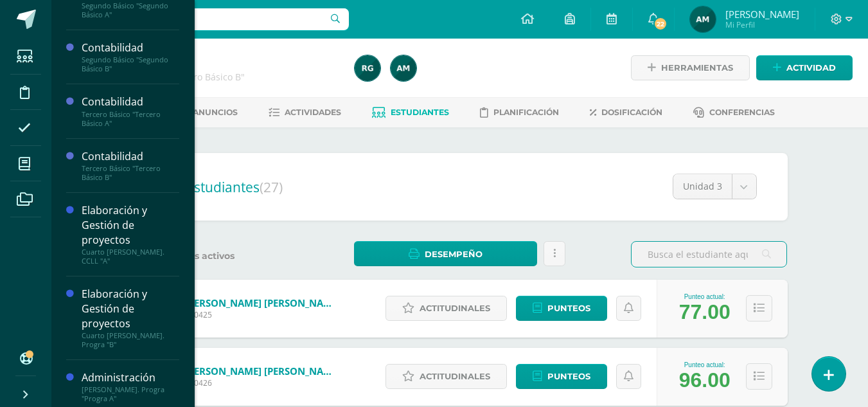
scroll to position [136, 0]
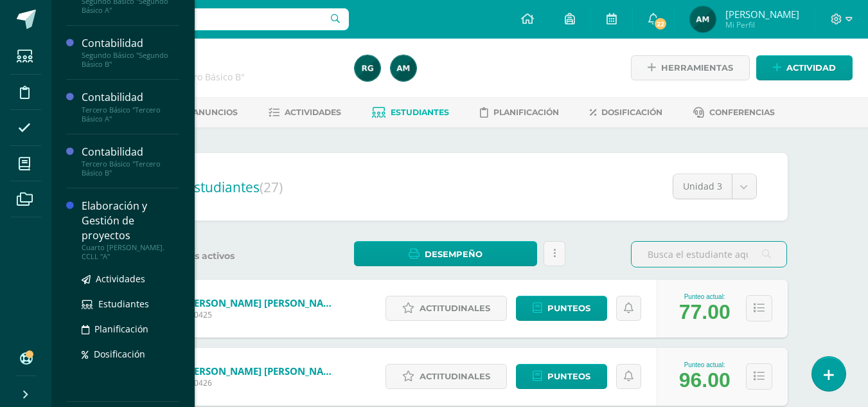
click at [120, 234] on div "Elaboración y Gestión de proyectos" at bounding box center [131, 220] width 98 height 44
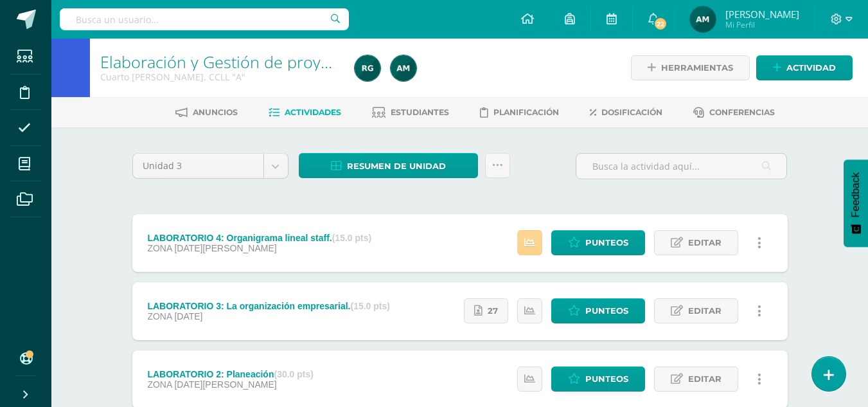
click at [534, 239] on icon at bounding box center [529, 242] width 11 height 11
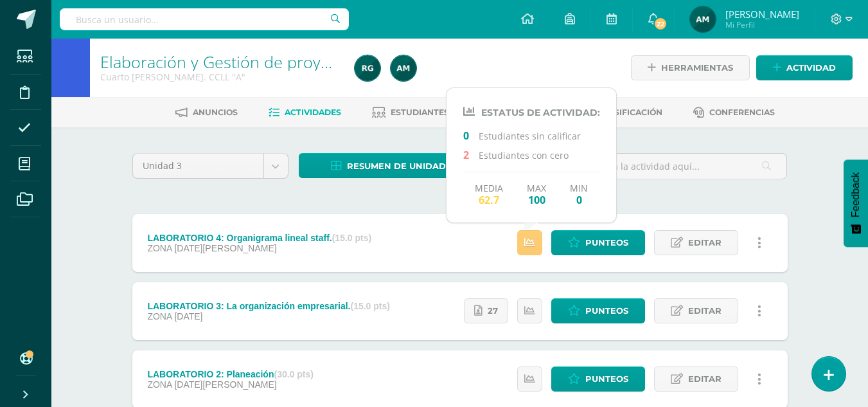
click at [721, 192] on div "Unidad 3 Unidad 1 Unidad 2 Unidad 3 Unidad 4 Resumen de unidad Descargar como H…" at bounding box center [459, 344] width 665 height 383
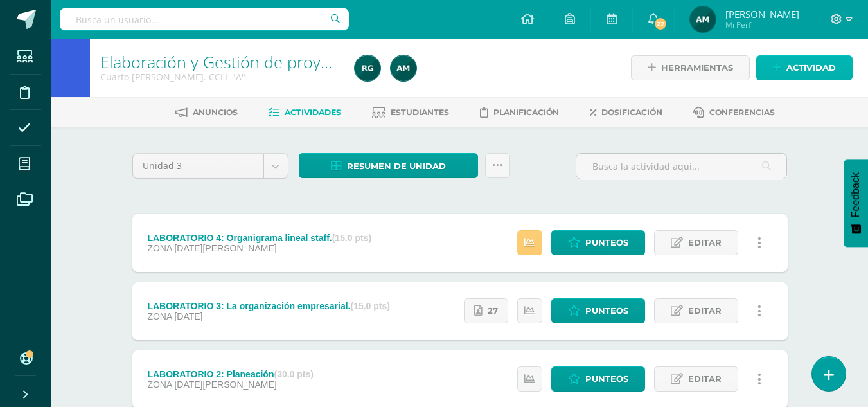
click at [810, 65] on span "Actividad" at bounding box center [810, 68] width 49 height 24
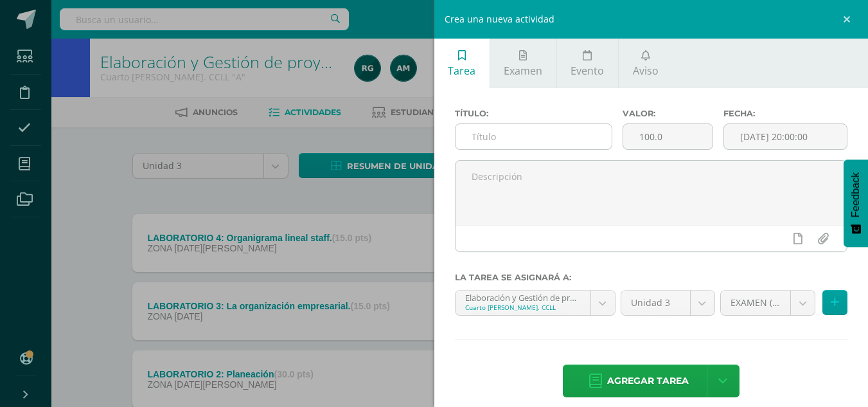
click at [550, 132] on input "text" at bounding box center [533, 136] width 156 height 25
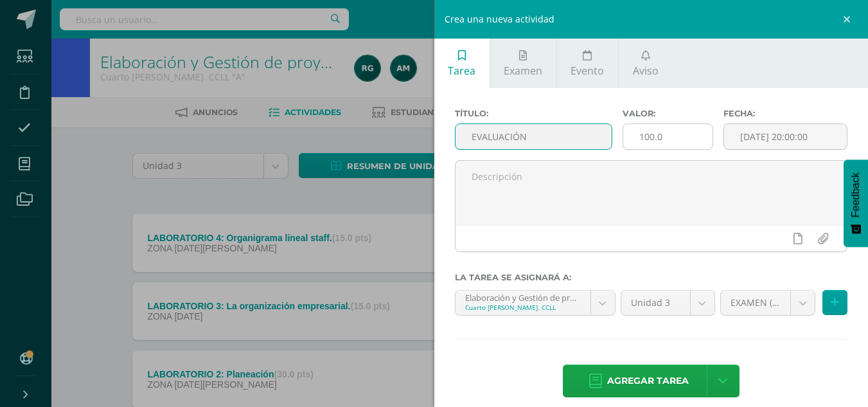
type input "EVALUACIÓN"
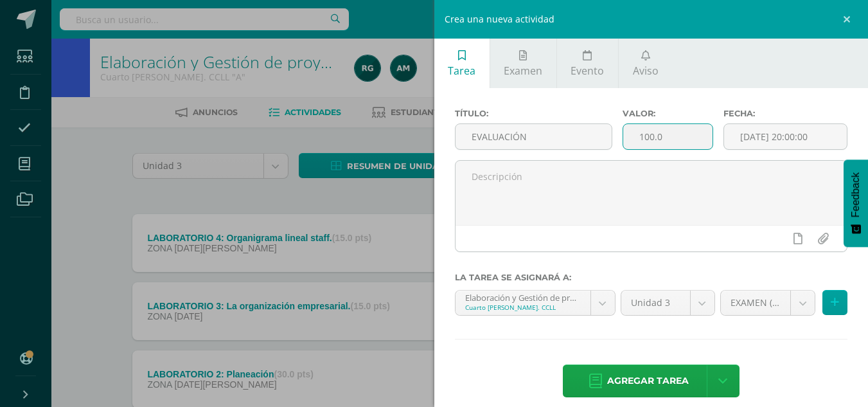
click at [642, 139] on input "100.0" at bounding box center [667, 136] width 89 height 25
type input "30.0"
click at [776, 136] on input "[DATE] 20:00:00" at bounding box center [785, 136] width 123 height 25
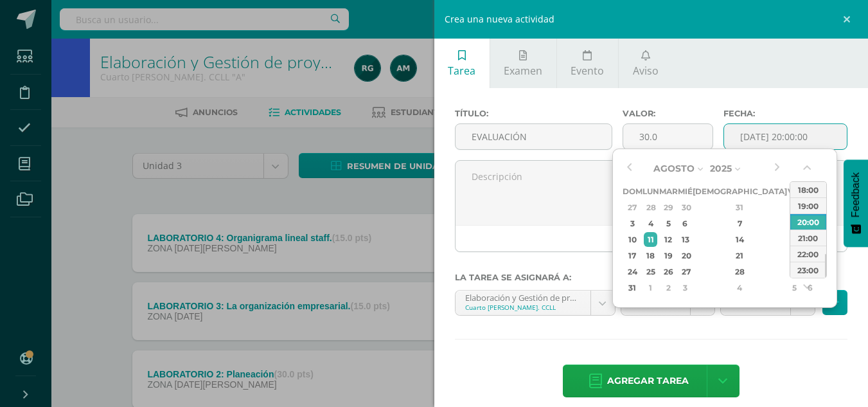
click at [809, 180] on div "00:00 01:00 02:00 03:00 04:00 05:00 06:00 07:00 08:00 09:00 10:00 11:00 12:00 1…" at bounding box center [807, 230] width 37 height 132
click at [807, 189] on div "18:00" at bounding box center [808, 189] width 36 height 16
type input "2025-08-11 18:00"
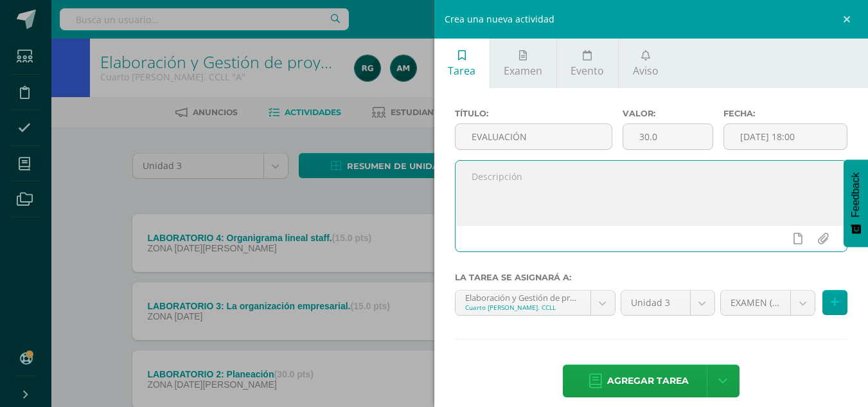
click at [708, 191] on textarea at bounding box center [651, 193] width 392 height 64
type textarea "Evaluación final de unidad."
click at [670, 381] on span "Agregar tarea" at bounding box center [648, 380] width 82 height 31
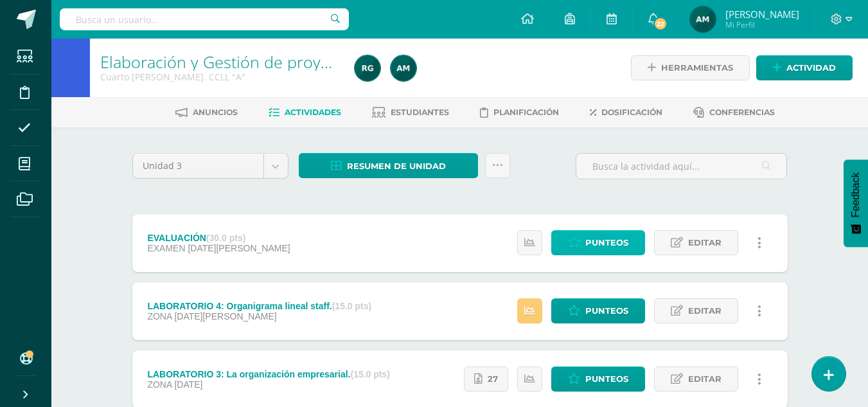
click at [606, 250] on span "Punteos" at bounding box center [606, 243] width 43 height 24
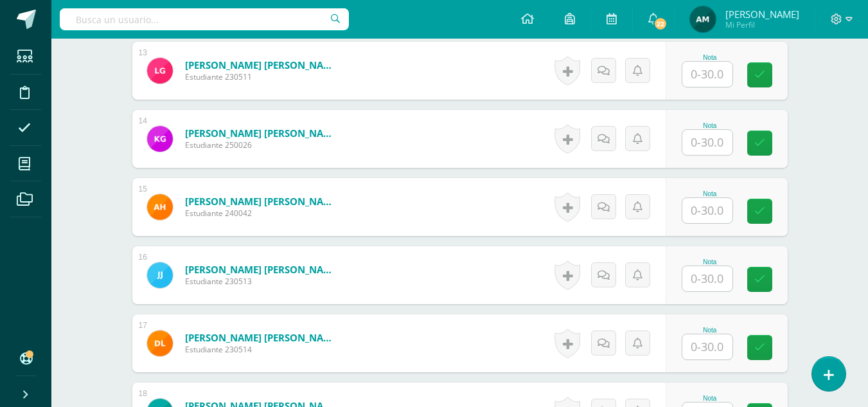
scroll to position [1285, 0]
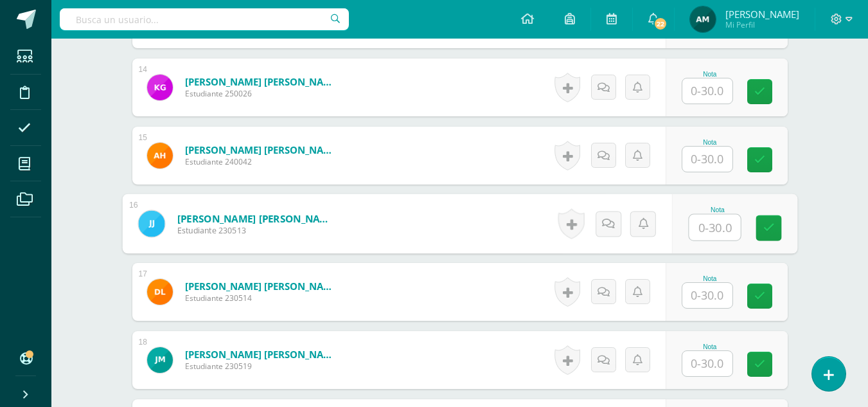
click at [705, 227] on input "text" at bounding box center [713, 228] width 51 height 26
type input "6"
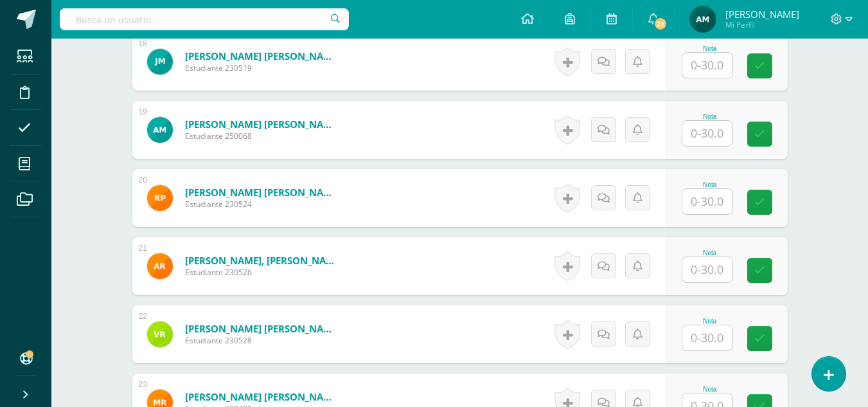
scroll to position [1606, 0]
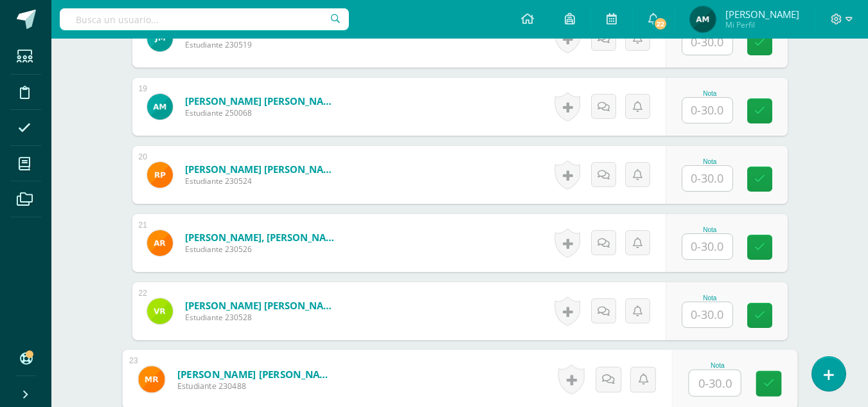
click at [702, 378] on input "text" at bounding box center [713, 383] width 51 height 26
type input "15"
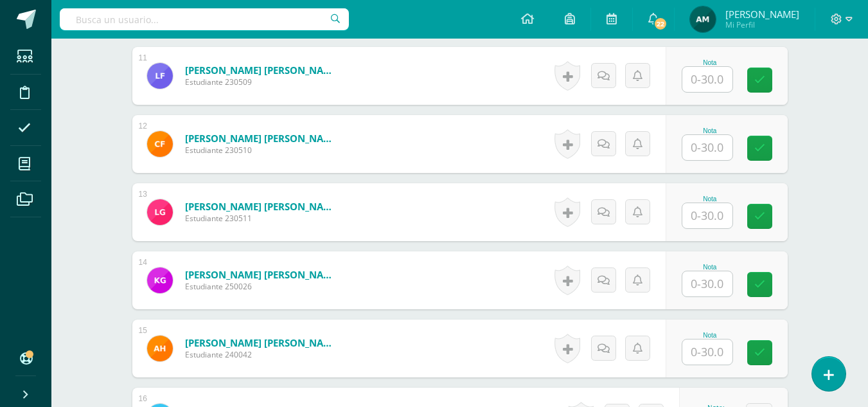
scroll to position [900, 0]
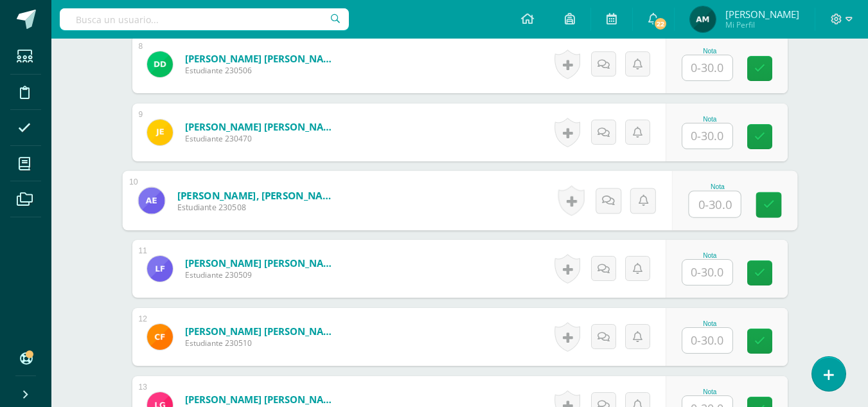
click at [702, 200] on input "text" at bounding box center [713, 204] width 51 height 26
type input "18"
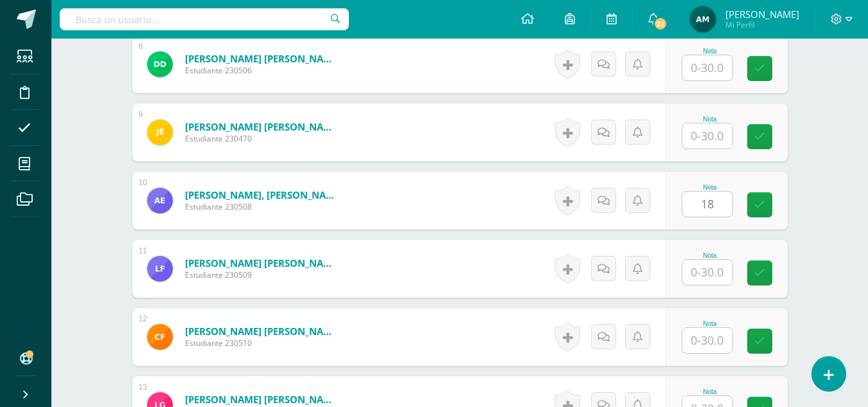
click at [825, 204] on div "Elaboración y Gestión de proyectos Cuarto Bach. CCLL "A" Herramientas Detalle d…" at bounding box center [459, 336] width 816 height 2395
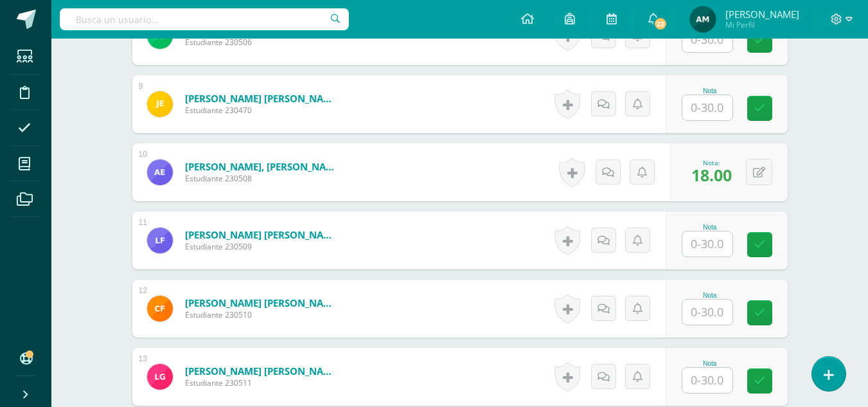
scroll to position [957, 0]
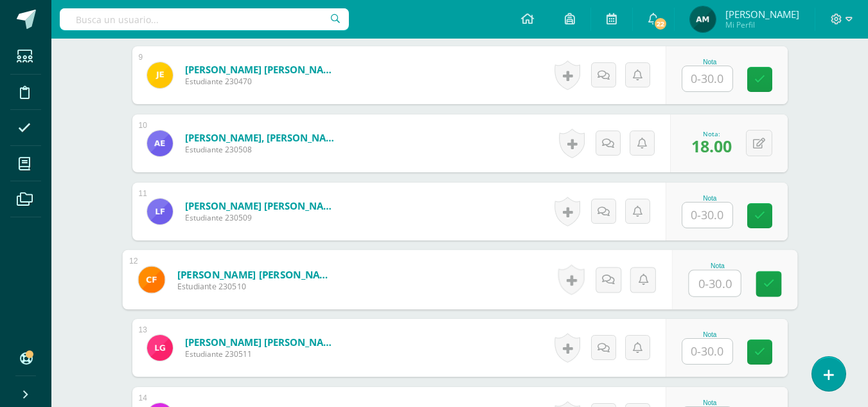
click at [702, 283] on input "text" at bounding box center [713, 283] width 51 height 26
type input "26"
click at [827, 239] on div "Elaboración y Gestión de proyectos Cuarto Bach. CCLL "A" Herramientas Detalle d…" at bounding box center [459, 279] width 816 height 2395
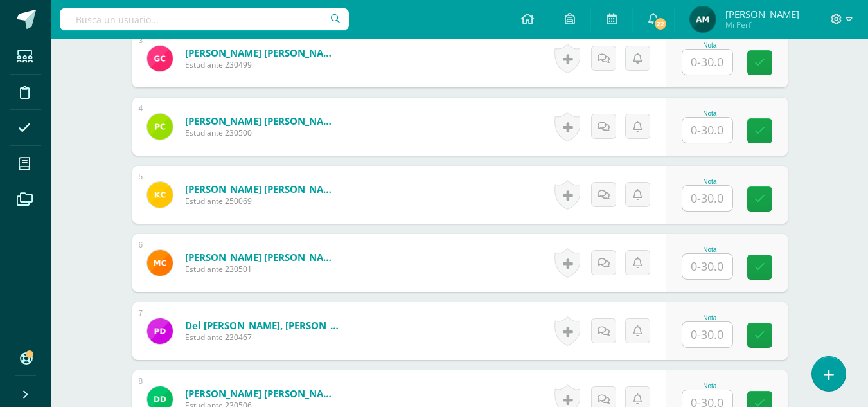
scroll to position [549, 0]
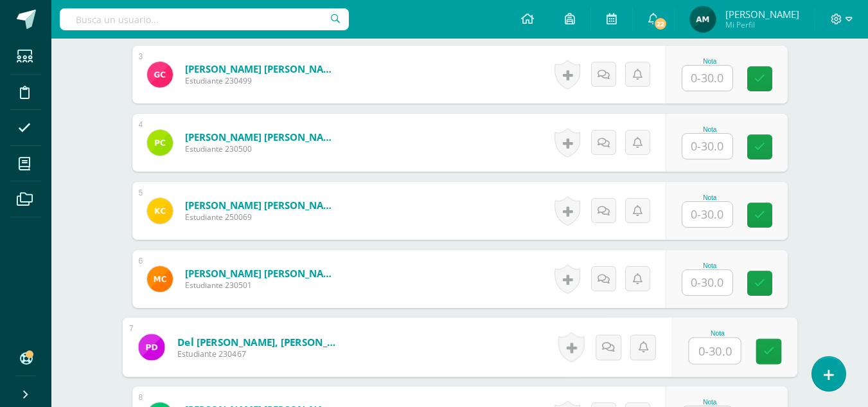
click at [704, 351] on input "text" at bounding box center [713, 351] width 51 height 26
type input "28"
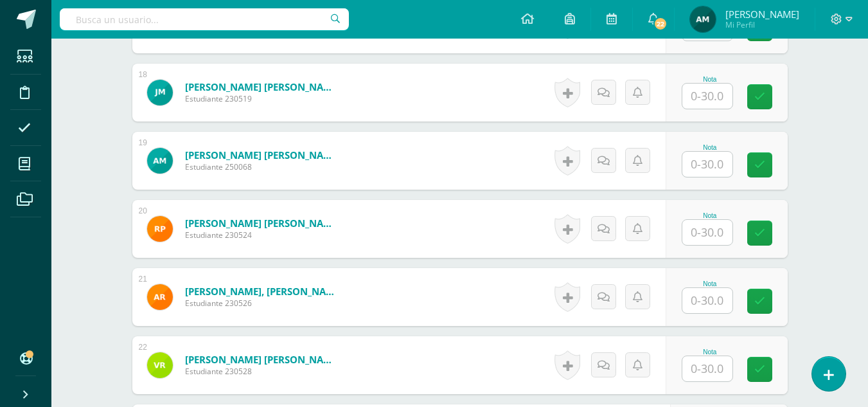
scroll to position [1568, 0]
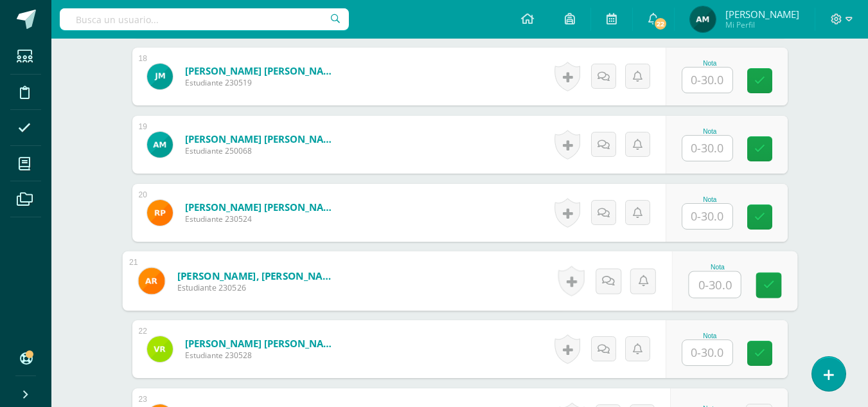
click at [713, 282] on input "text" at bounding box center [713, 285] width 51 height 26
type input "15"
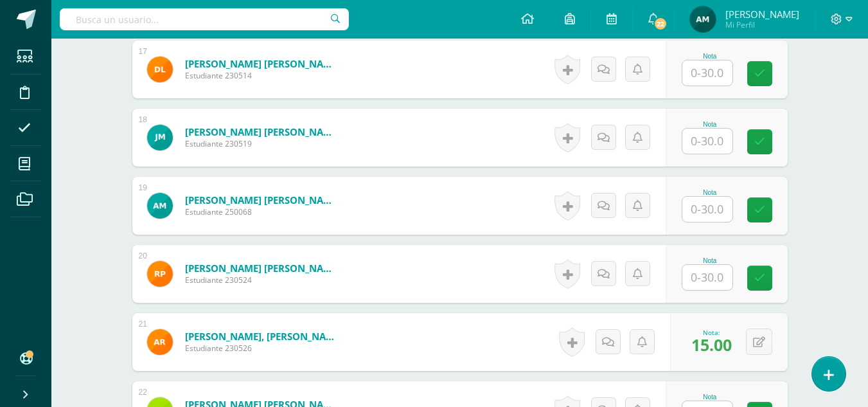
scroll to position [1495, 0]
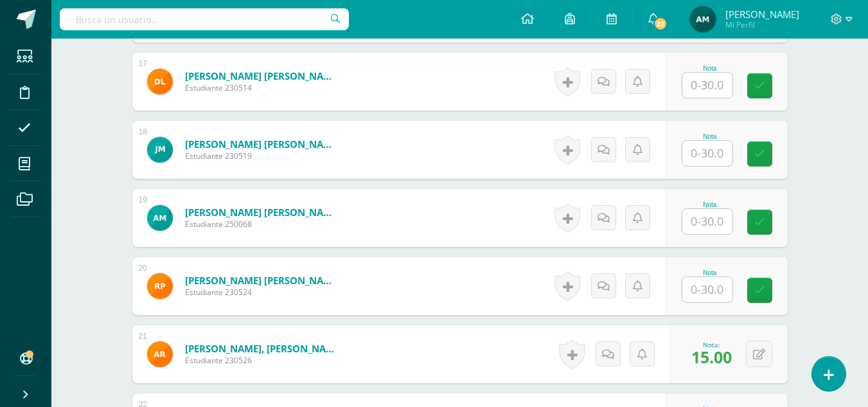
click at [701, 149] on input "text" at bounding box center [707, 153] width 50 height 25
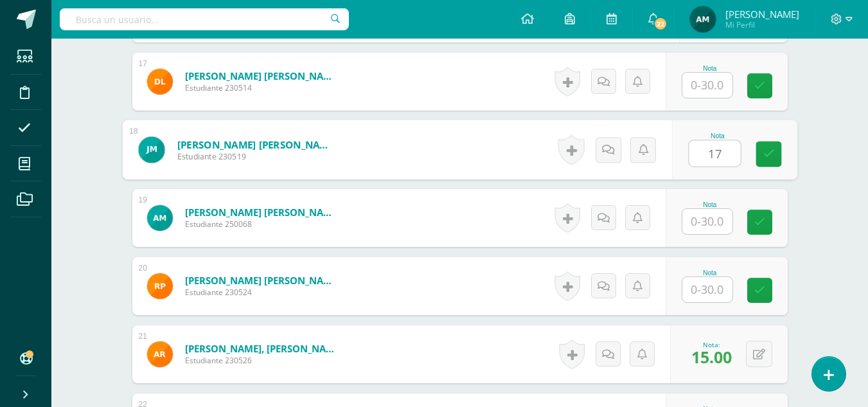
type input "17"
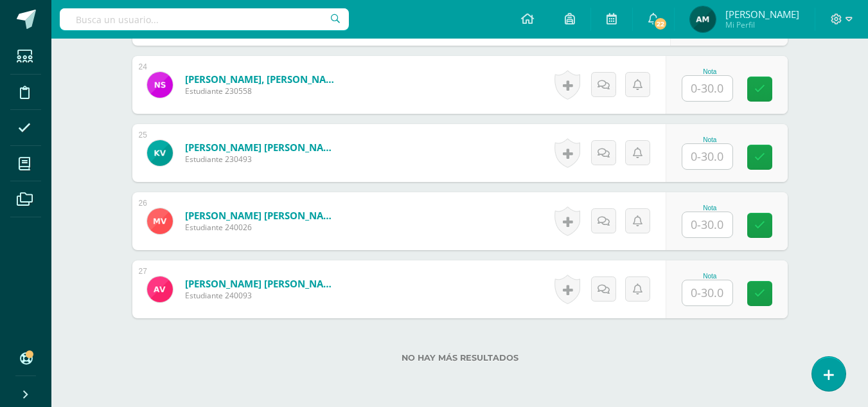
scroll to position [1895, 0]
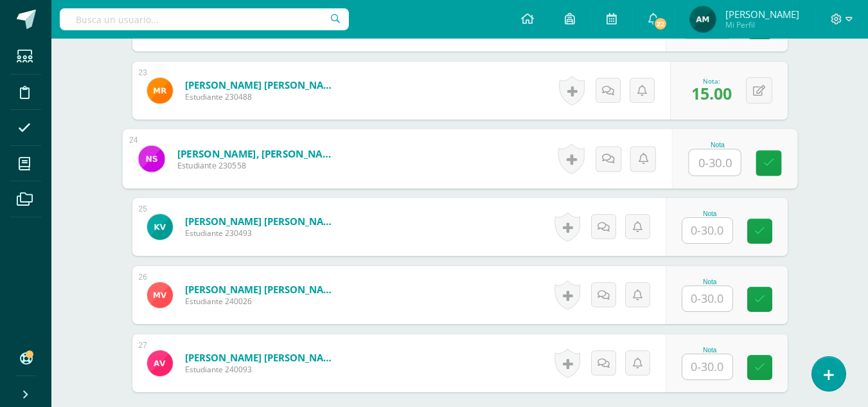
click at [699, 161] on input "text" at bounding box center [713, 163] width 51 height 26
type input "16"
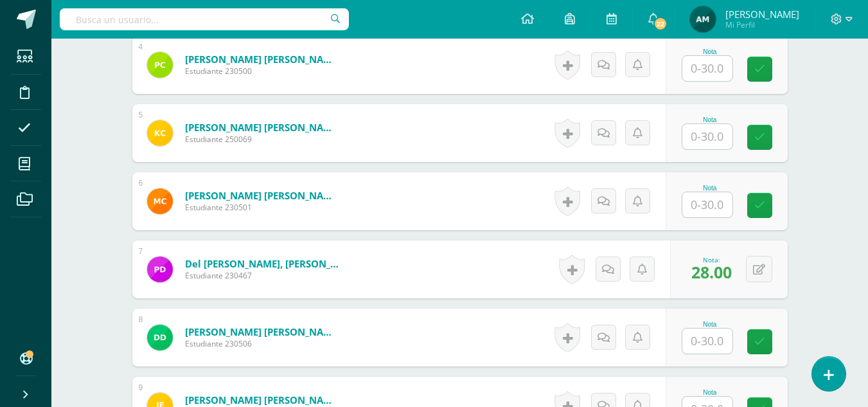
scroll to position [622, 0]
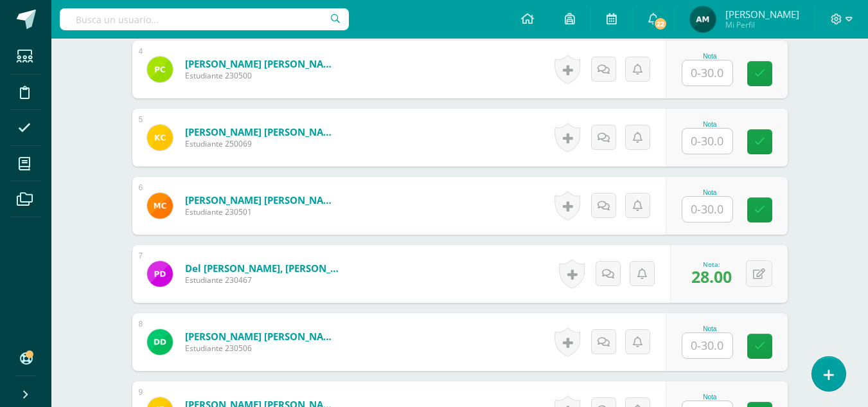
click at [712, 134] on input "text" at bounding box center [707, 140] width 50 height 25
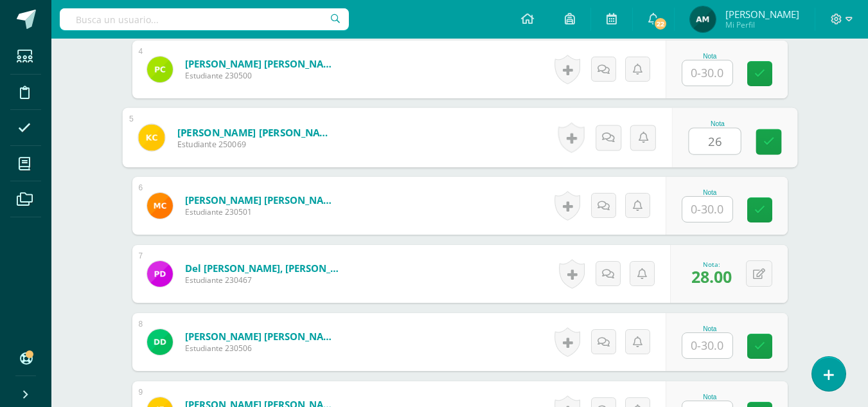
type input "26"
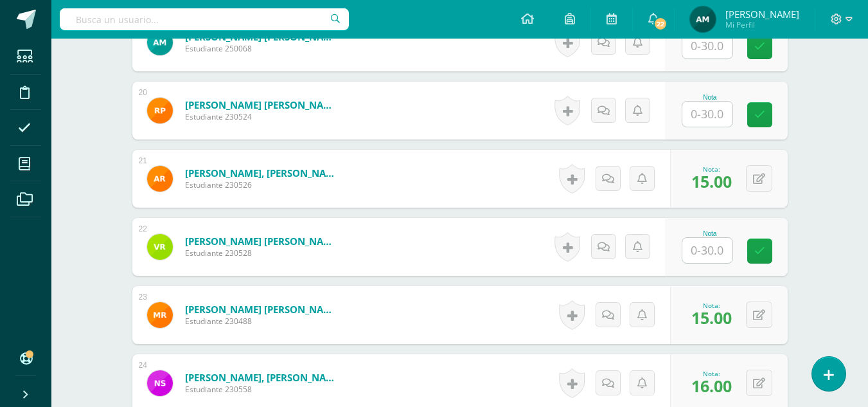
scroll to position [1683, 0]
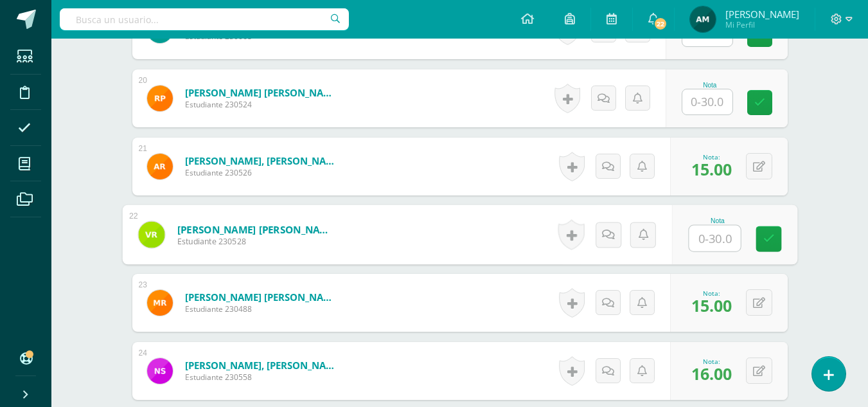
click at [705, 237] on input "text" at bounding box center [713, 238] width 51 height 26
type input "28"
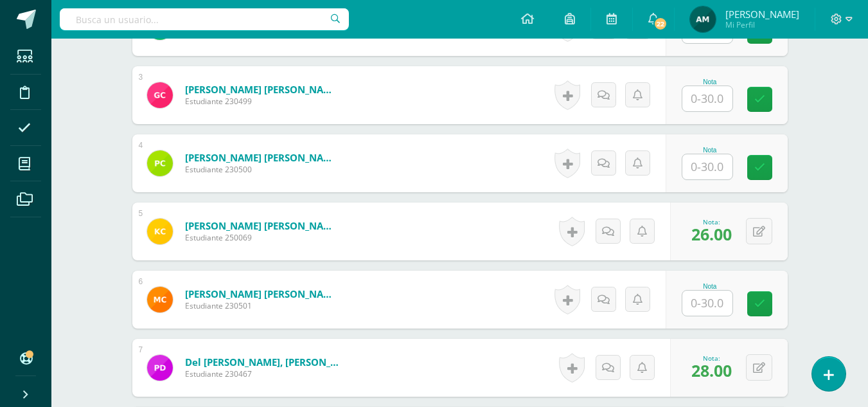
scroll to position [525, 0]
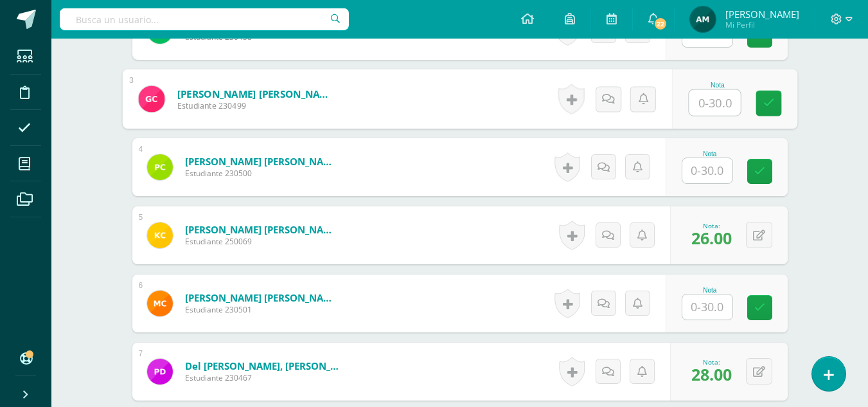
click at [703, 102] on input "text" at bounding box center [713, 103] width 51 height 26
type input "22"
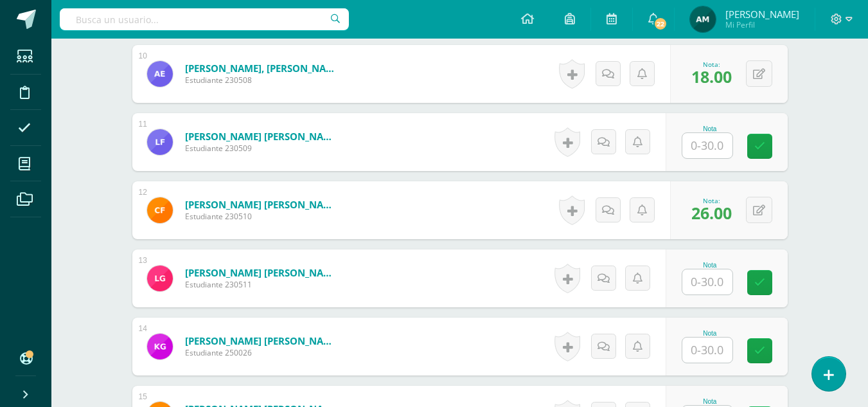
scroll to position [1030, 0]
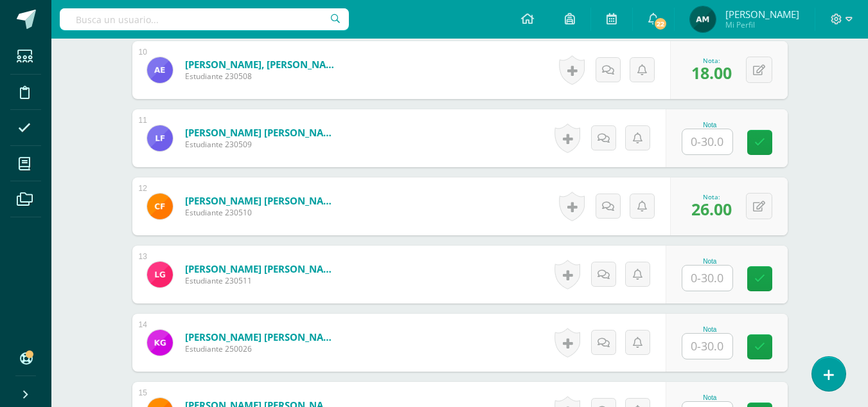
click at [707, 140] on input "text" at bounding box center [707, 141] width 50 height 25
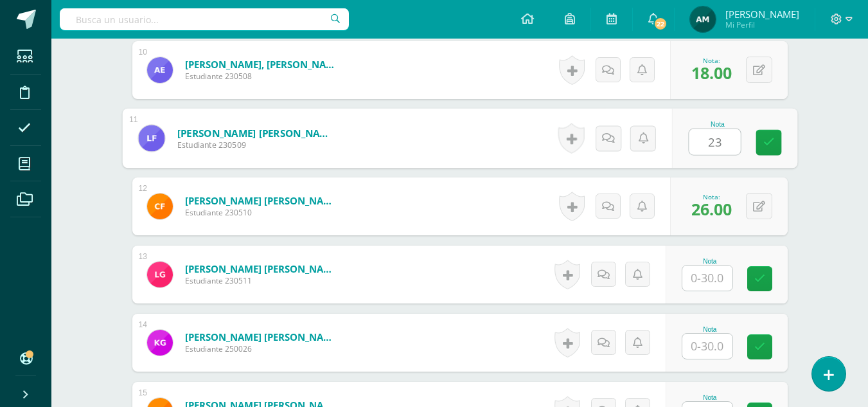
type input "23"
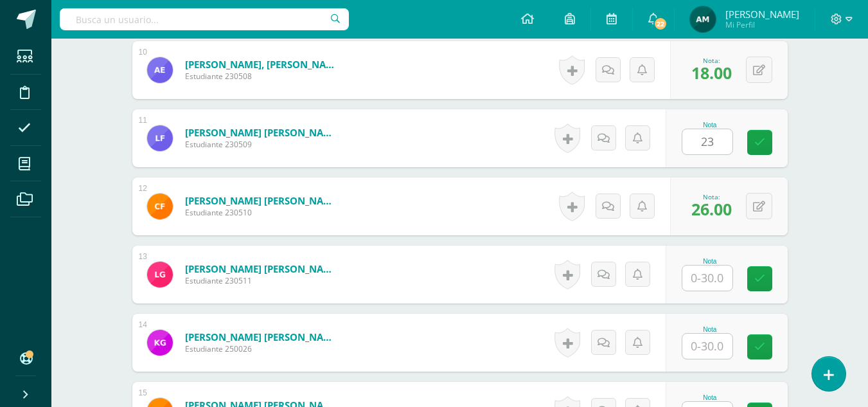
click at [789, 188] on div "¿Estás seguro que quieres eliminar esta actividad? Esto borrará la actividad y …" at bounding box center [459, 250] width 665 height 2255
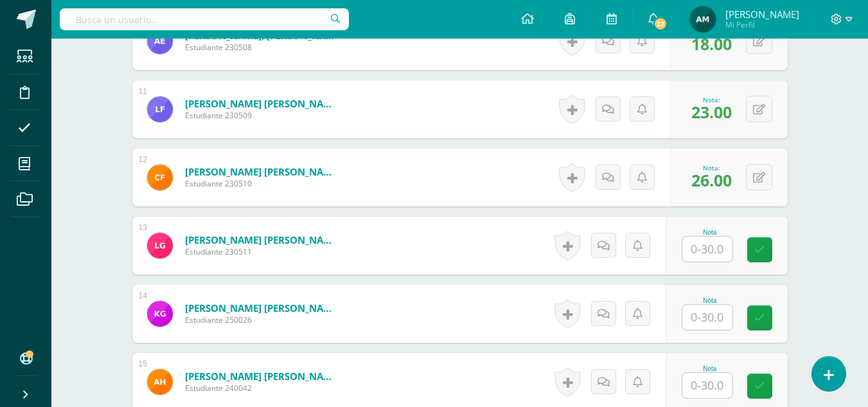
scroll to position [1063, 0]
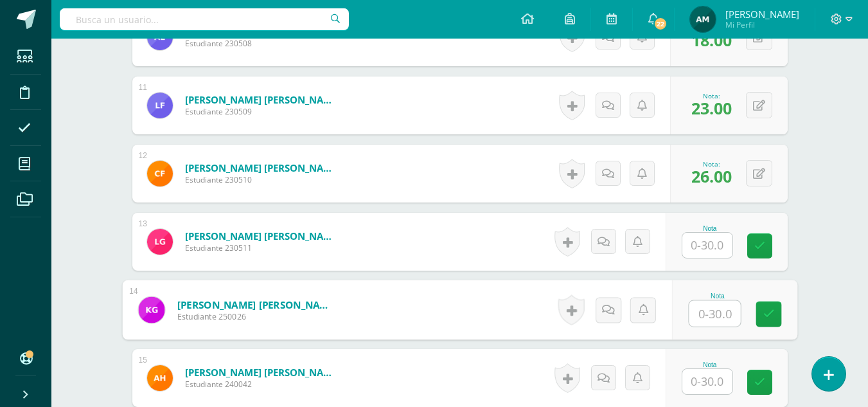
click at [726, 318] on input "text" at bounding box center [713, 314] width 51 height 26
type input "15"
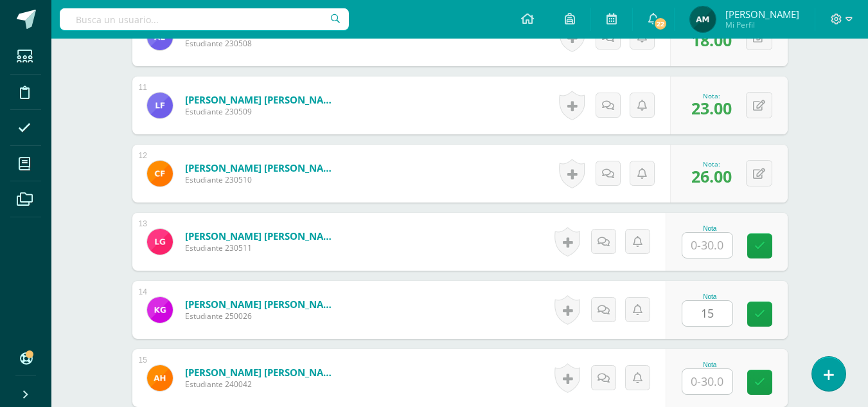
drag, startPoint x: 818, startPoint y: 290, endPoint x: 793, endPoint y: 283, distance: 25.2
click at [818, 289] on div "Elaboración y Gestión de proyectos Cuarto Bach. CCLL "A" Herramientas Detalle d…" at bounding box center [459, 173] width 816 height 2395
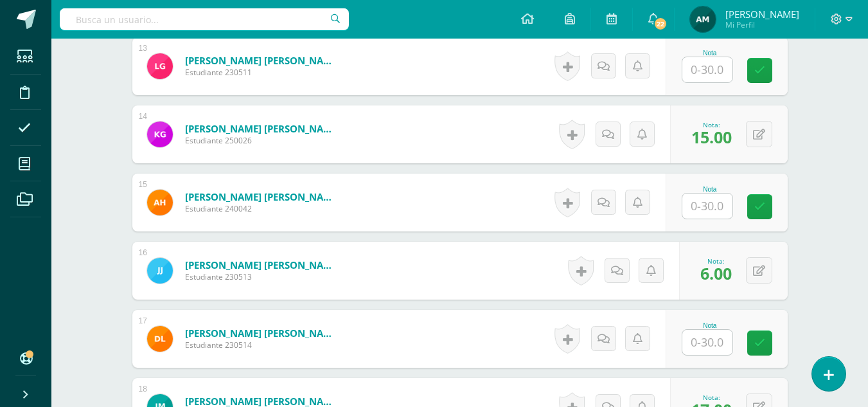
scroll to position [1247, 0]
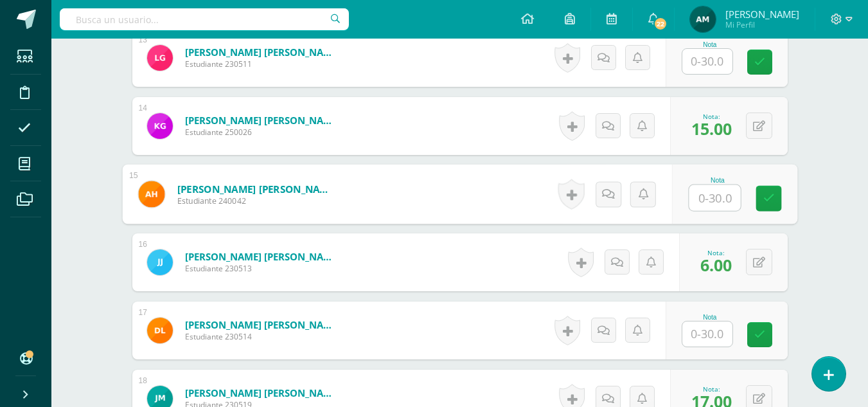
click at [706, 192] on input "text" at bounding box center [713, 198] width 51 height 26
type input "12"
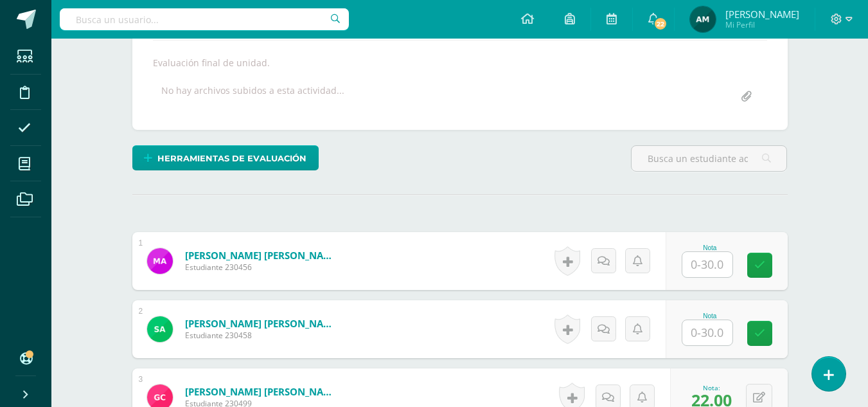
scroll to position [223, 0]
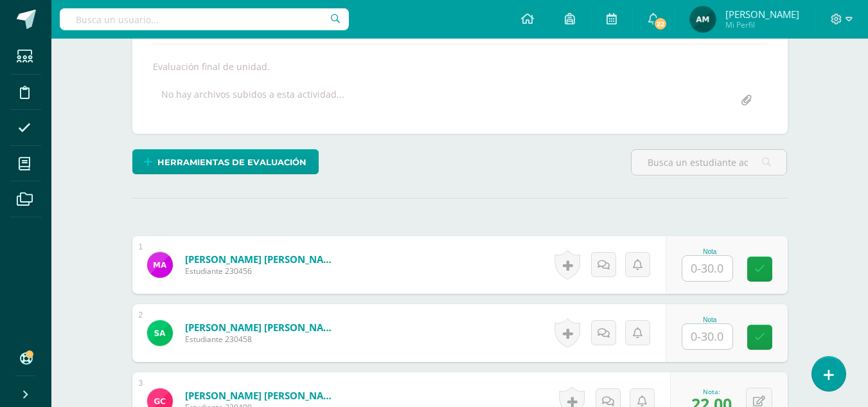
click at [707, 274] on input "text" at bounding box center [707, 268] width 50 height 25
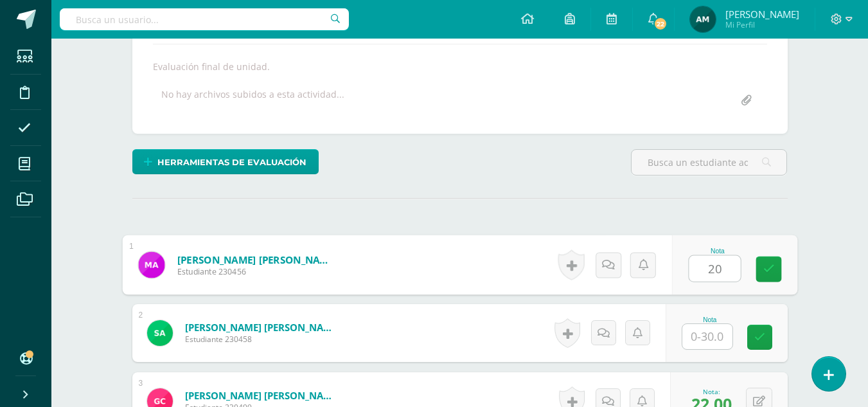
type input "20"
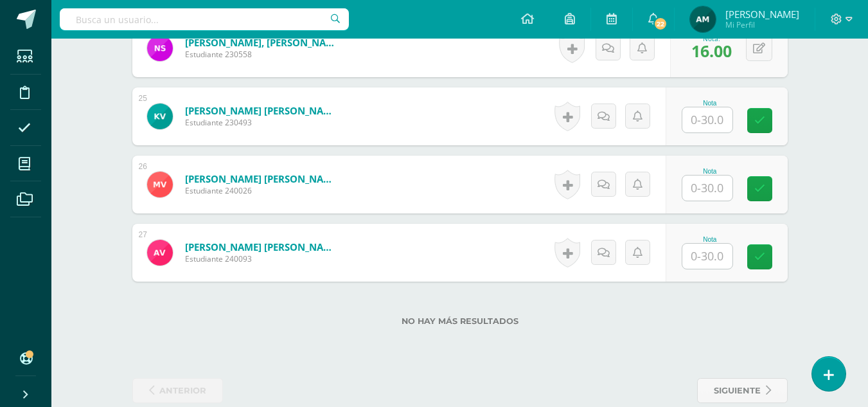
scroll to position [2027, 0]
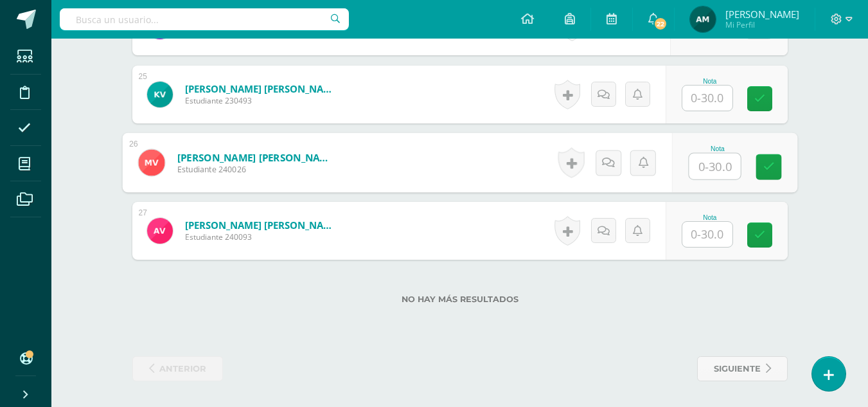
click at [703, 157] on input "text" at bounding box center [713, 166] width 51 height 26
type input "19"
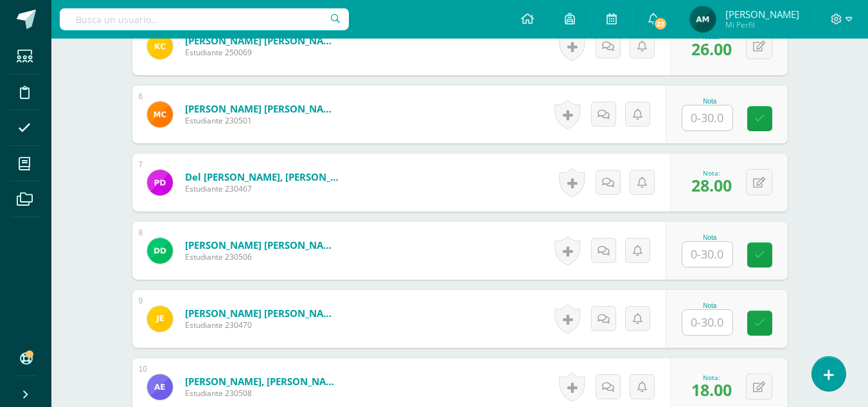
scroll to position [665, 0]
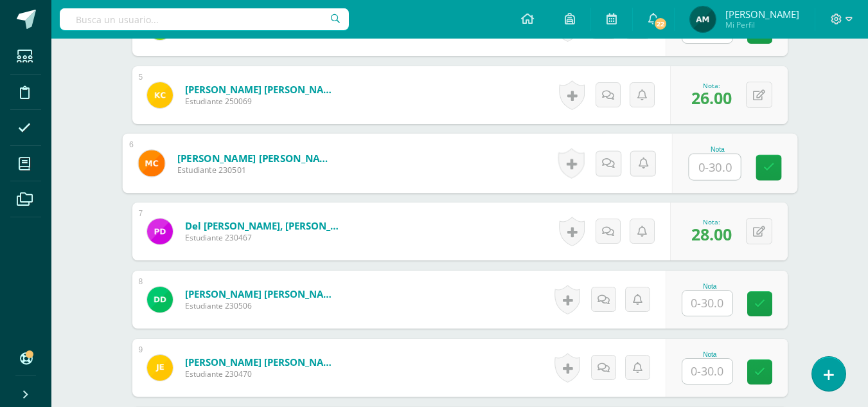
click at [706, 171] on input "text" at bounding box center [713, 167] width 51 height 26
type input "13"
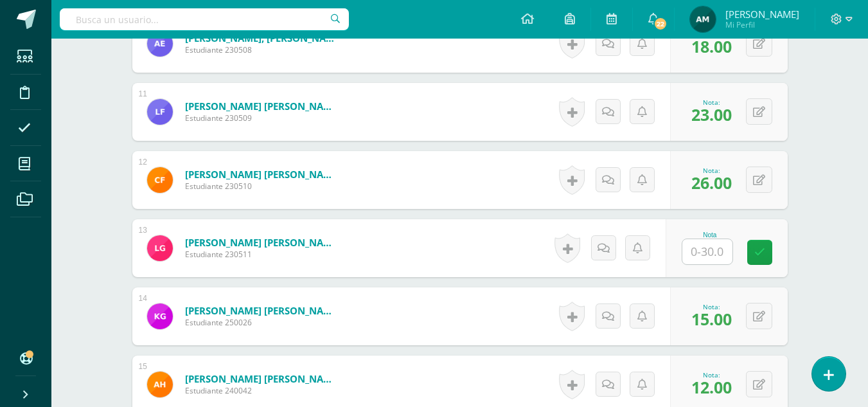
scroll to position [1060, 0]
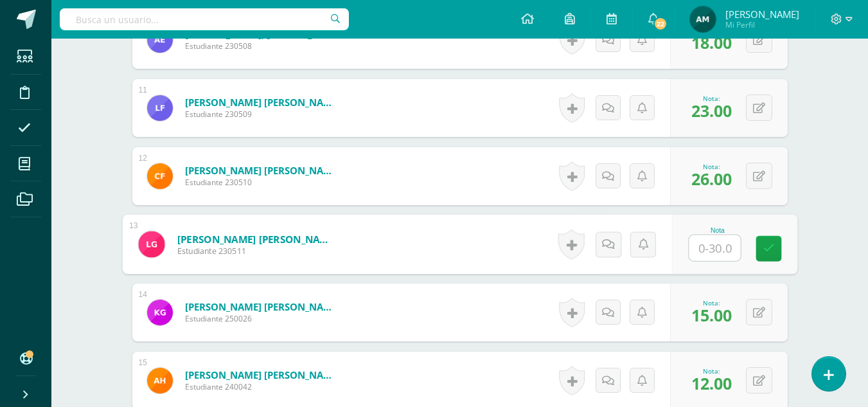
click at [710, 249] on input "text" at bounding box center [713, 248] width 51 height 26
type input "19"
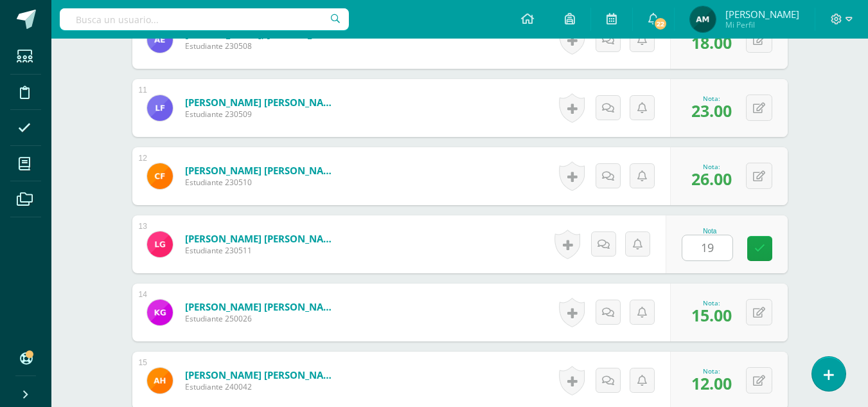
click at [823, 252] on div "Elaboración y Gestión de proyectos Cuarto Bach. CCLL "A" Herramientas Detalle d…" at bounding box center [459, 175] width 816 height 2395
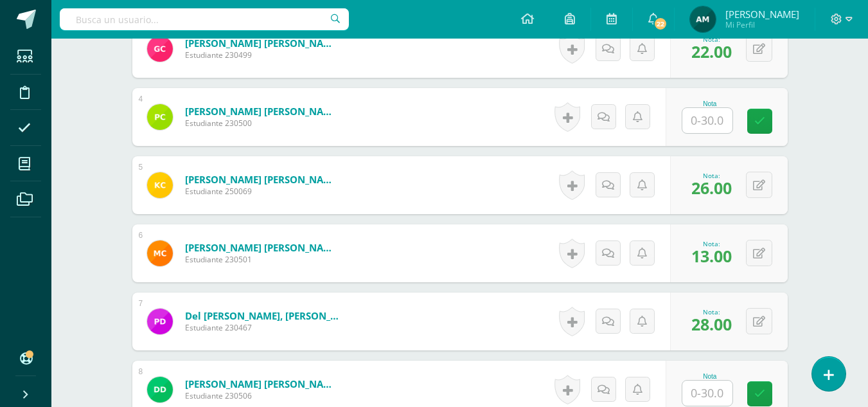
scroll to position [563, 0]
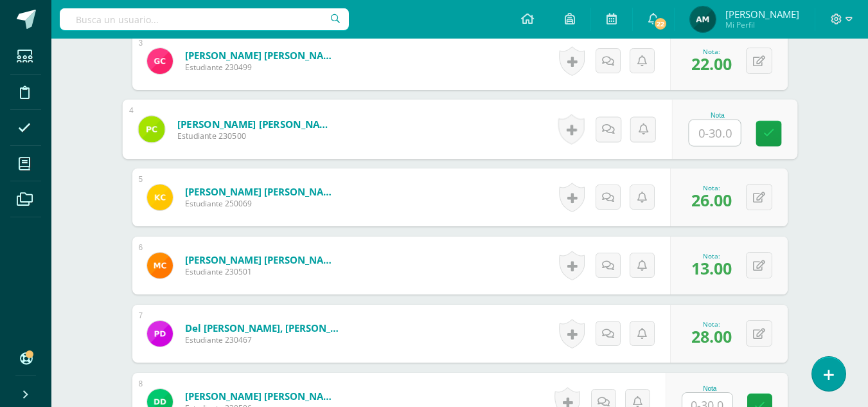
click at [699, 134] on input "text" at bounding box center [713, 133] width 51 height 26
type input "25"
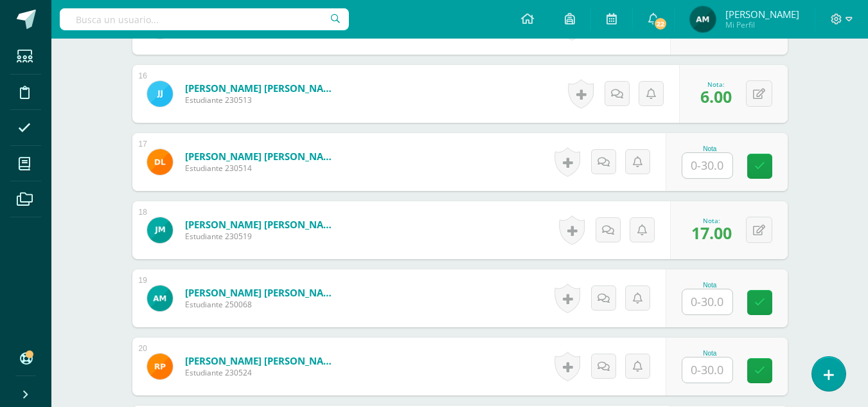
scroll to position [2027, 0]
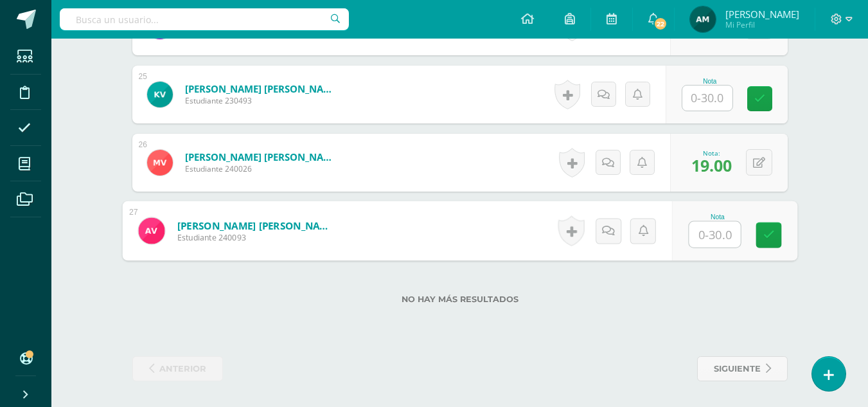
click at [710, 227] on input "text" at bounding box center [713, 235] width 51 height 26
type input "18"
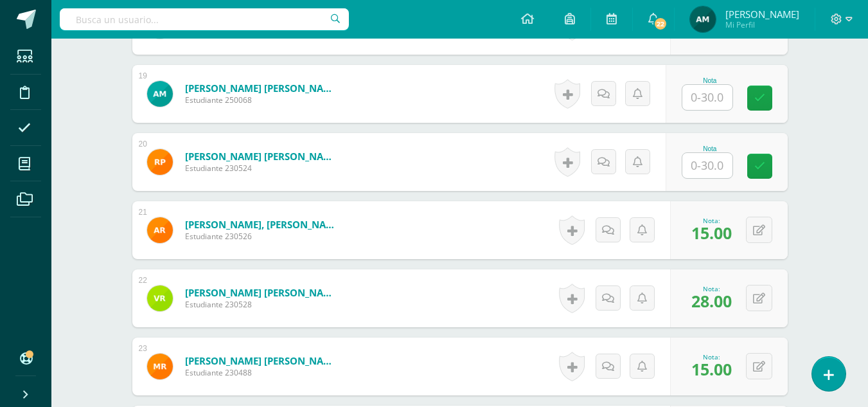
scroll to position [1615, 0]
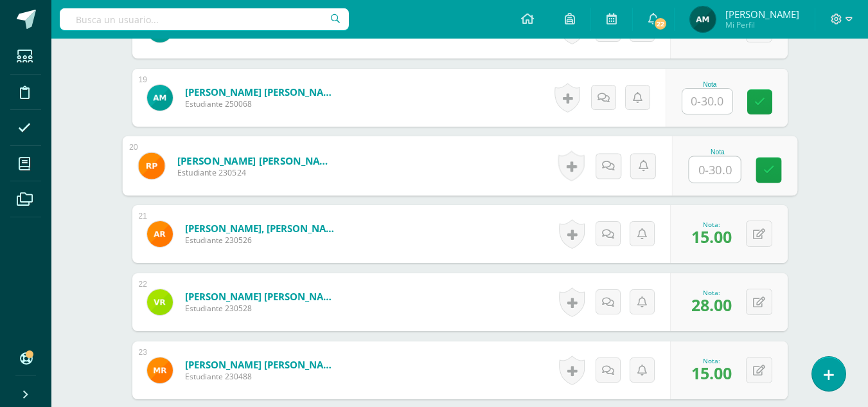
click at [710, 171] on input "text" at bounding box center [713, 170] width 51 height 26
type input "26"
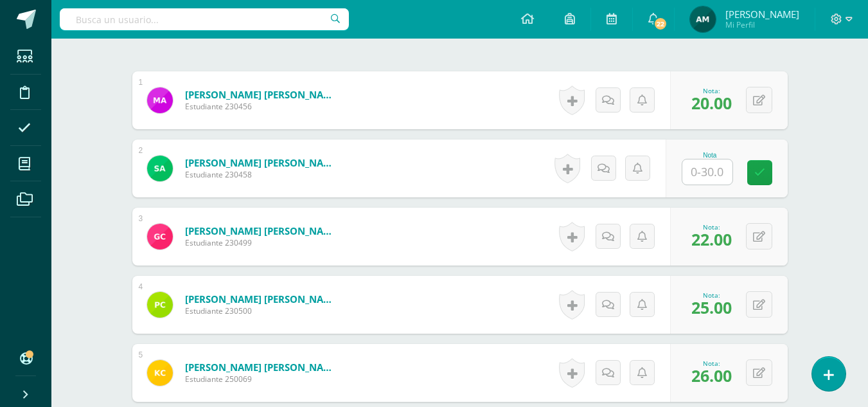
scroll to position [355, 0]
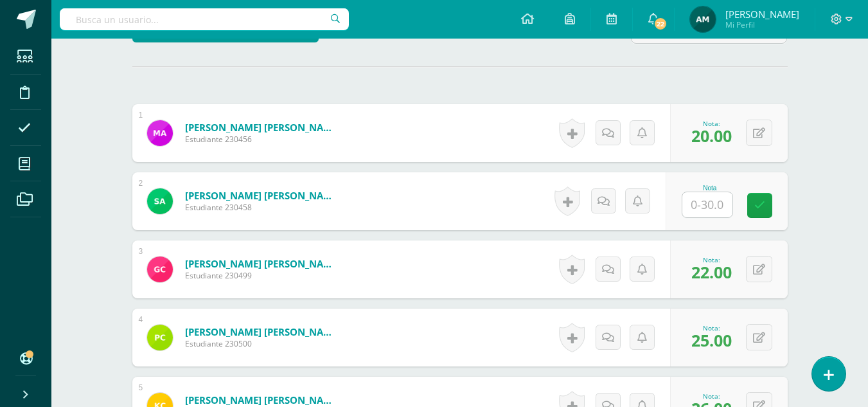
click at [708, 214] on input "text" at bounding box center [707, 204] width 50 height 25
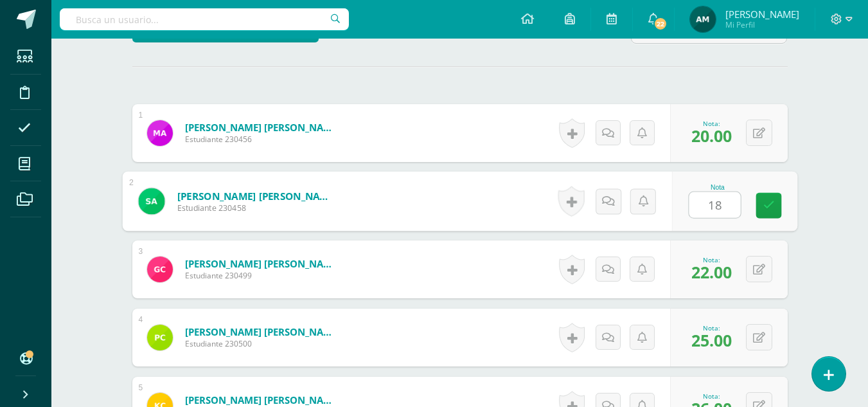
type input "18"
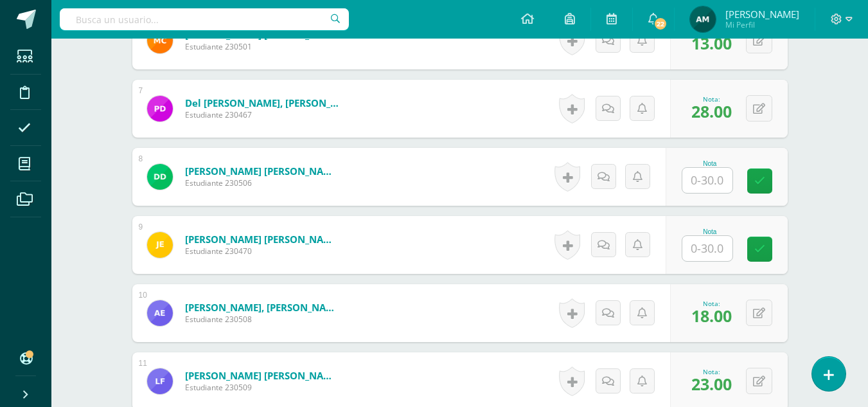
scroll to position [824, 0]
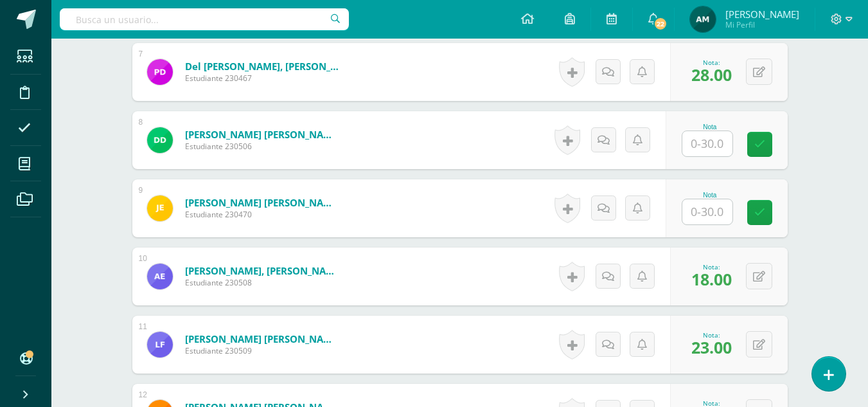
click at [712, 143] on input "text" at bounding box center [707, 143] width 50 height 25
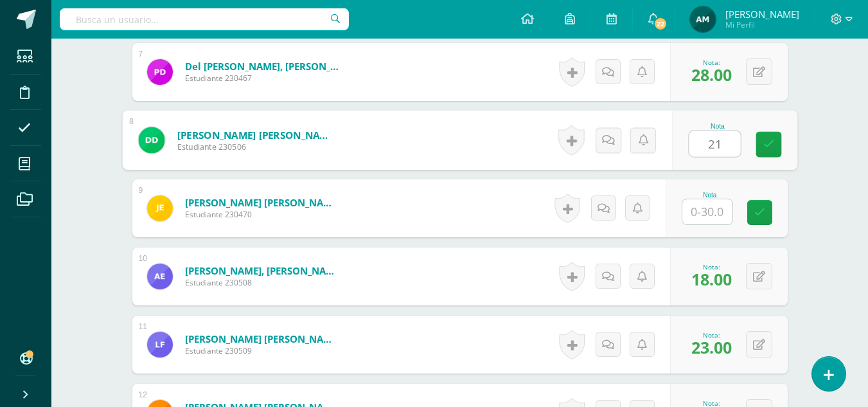
type input "21"
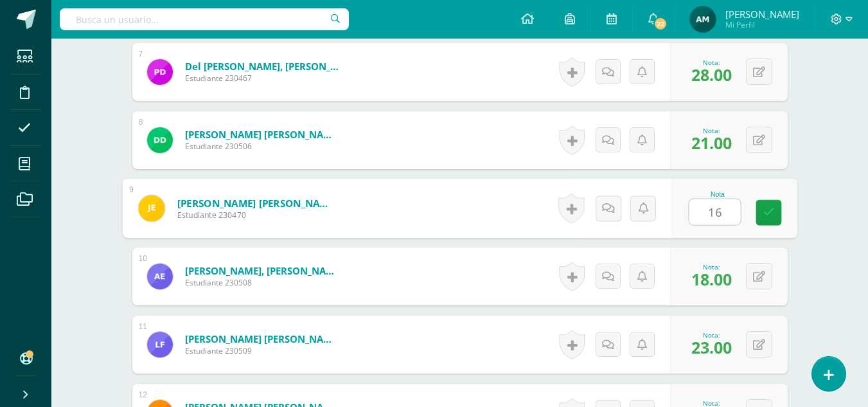
type input "16"
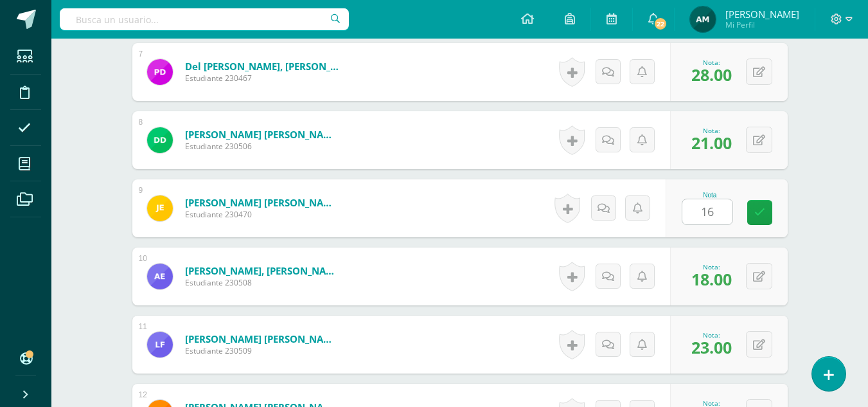
click at [852, 182] on div "Elaboración y Gestión de proyectos Cuarto Bach. CCLL "A" Herramientas Detalle d…" at bounding box center [459, 412] width 816 height 2395
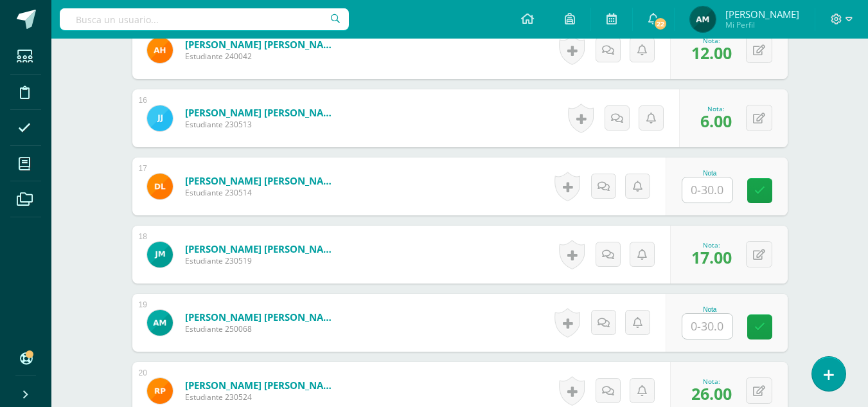
scroll to position [1444, 0]
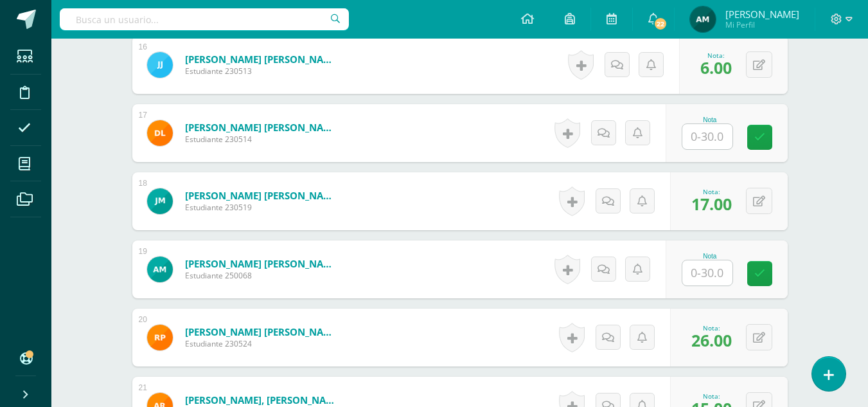
click at [709, 134] on input "text" at bounding box center [707, 136] width 50 height 25
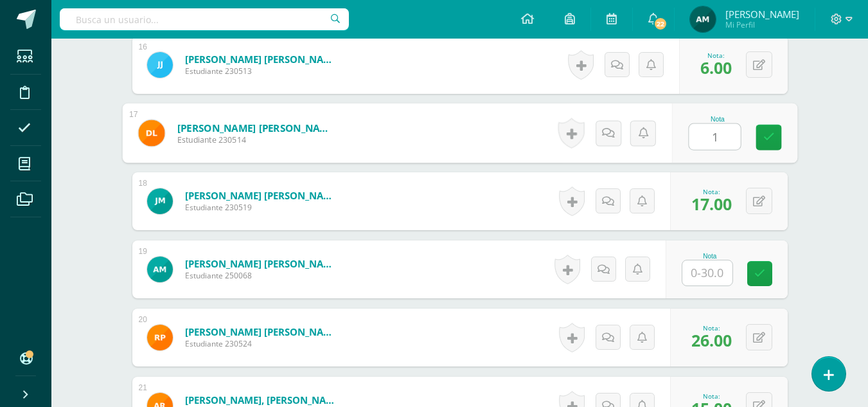
type input "11"
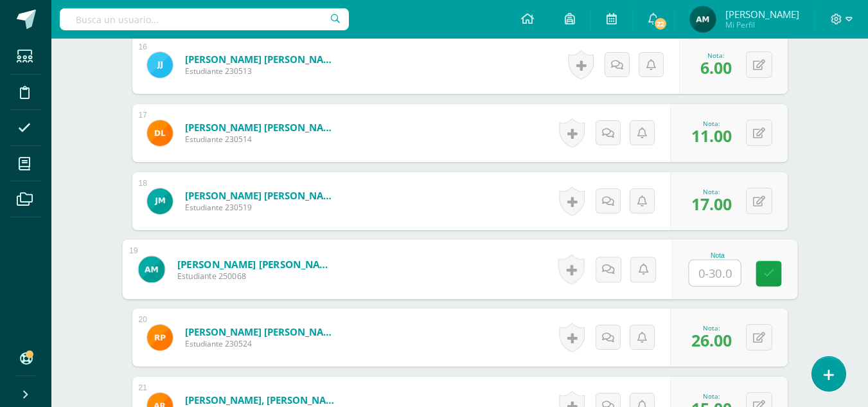
click at [711, 272] on input "text" at bounding box center [713, 273] width 51 height 26
type input "9"
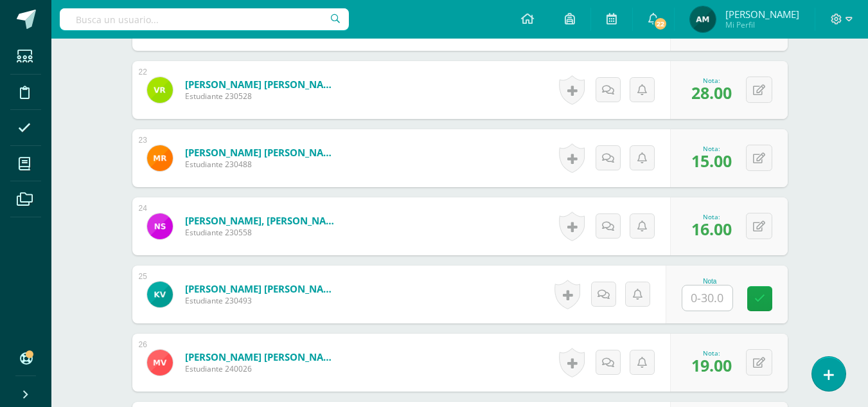
scroll to position [1925, 0]
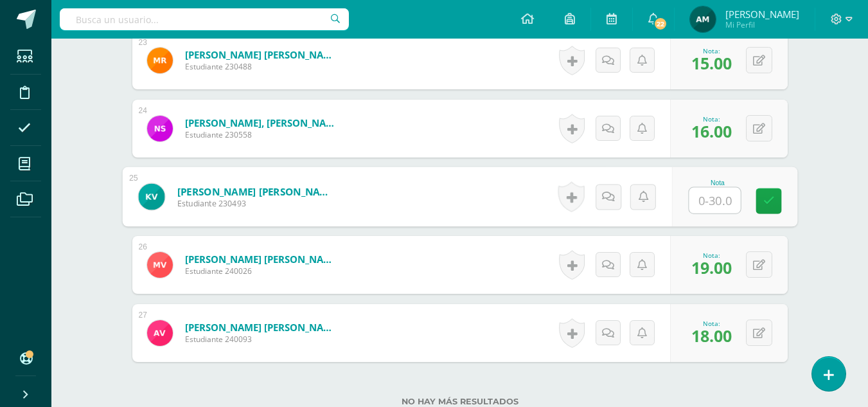
click at [710, 205] on input "text" at bounding box center [713, 201] width 51 height 26
type input "28"
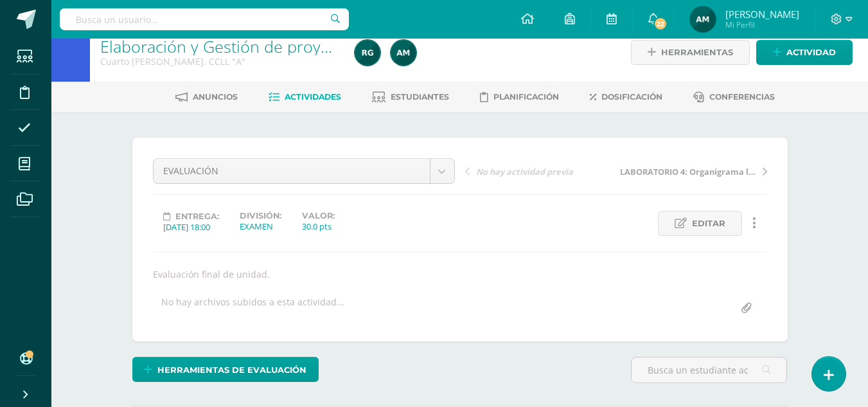
scroll to position [0, 0]
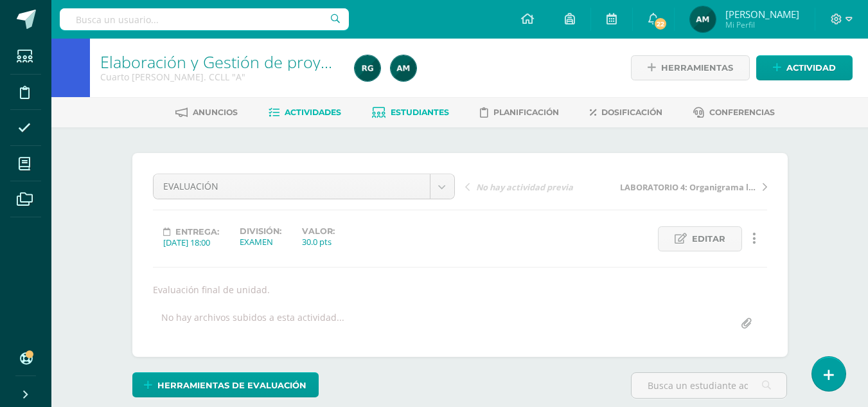
click at [421, 112] on span "Estudiantes" at bounding box center [419, 112] width 58 height 10
